Goal: Task Accomplishment & Management: Manage account settings

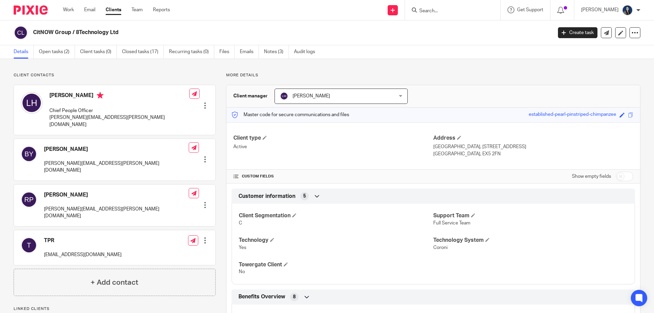
click at [442, 12] on input "Search" at bounding box center [449, 11] width 61 height 6
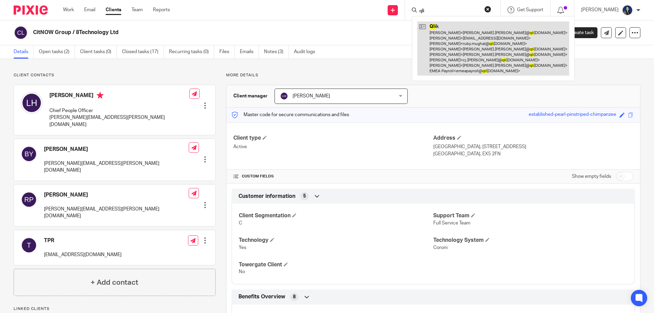
type input "qli"
click at [451, 65] on link at bounding box center [493, 48] width 152 height 54
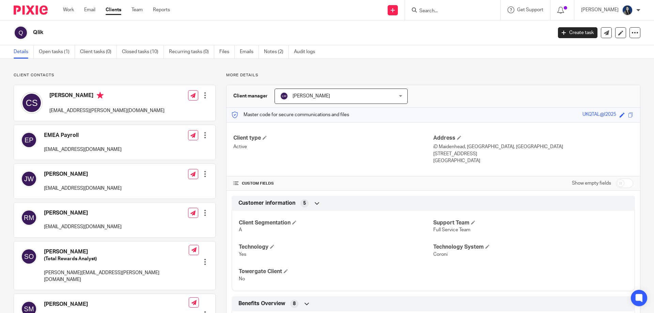
click at [205, 215] on div at bounding box center [205, 213] width 7 height 7
click at [173, 272] on button "Delete contact" at bounding box center [161, 275] width 42 height 9
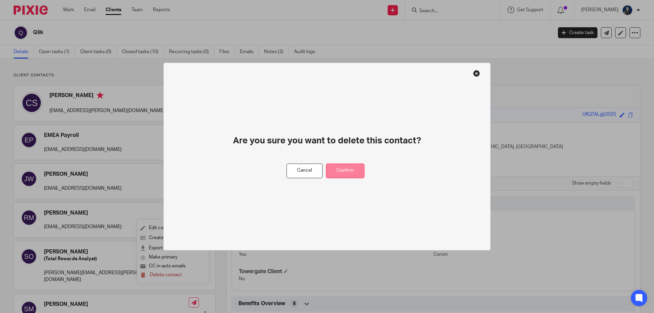
click at [349, 172] on button "Confirm" at bounding box center [345, 171] width 38 height 15
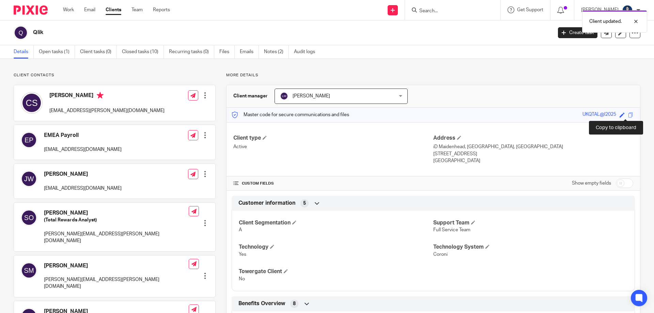
click at [628, 115] on span at bounding box center [630, 114] width 5 height 5
